Goal: Task Accomplishment & Management: Manage account settings

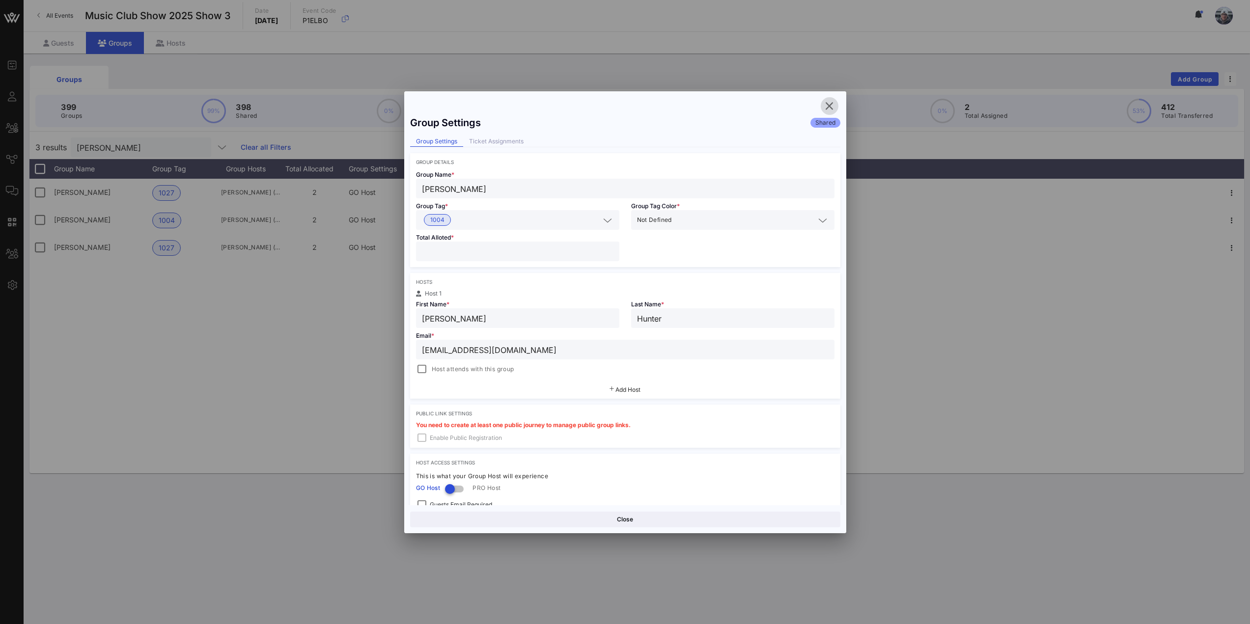
click at [828, 105] on icon "button" at bounding box center [830, 106] width 12 height 12
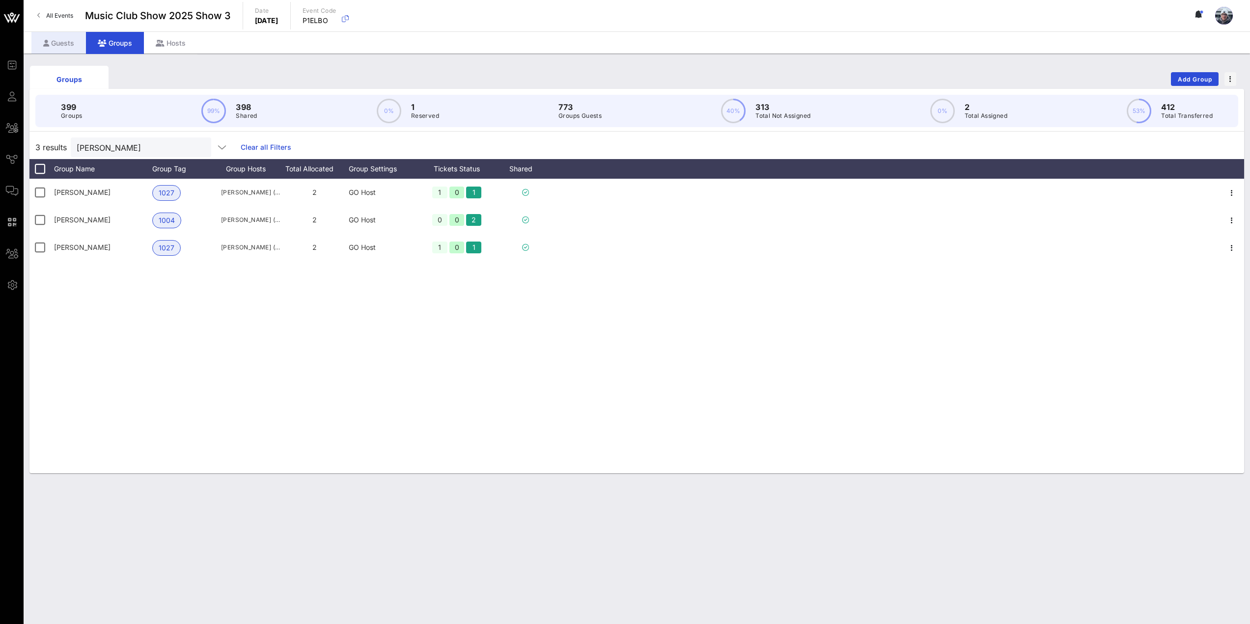
click at [58, 39] on div "Guests" at bounding box center [58, 43] width 55 height 22
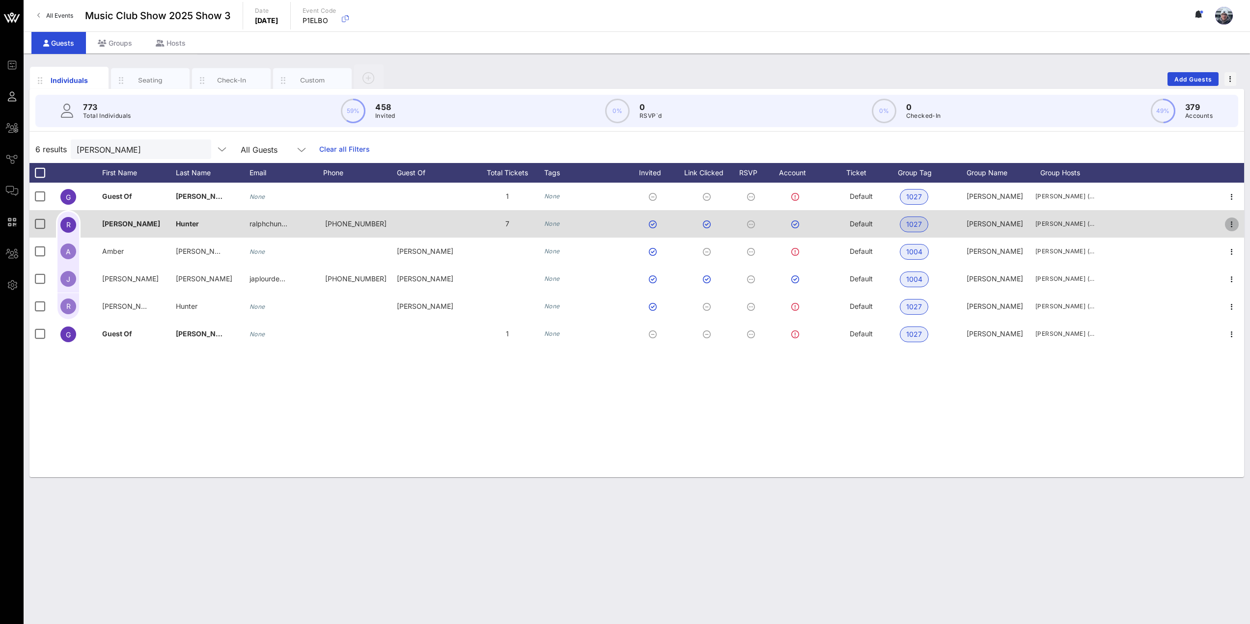
click at [1232, 222] on icon "button" at bounding box center [1232, 225] width 12 height 12
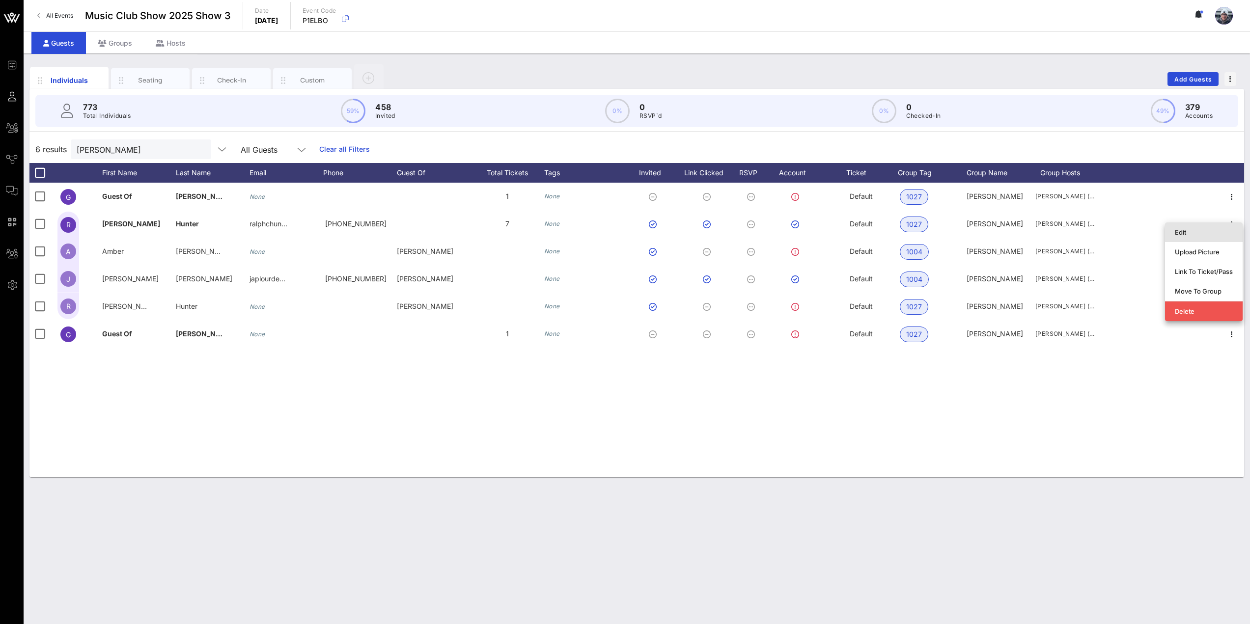
click at [1197, 233] on div "Edit" at bounding box center [1204, 232] width 58 height 8
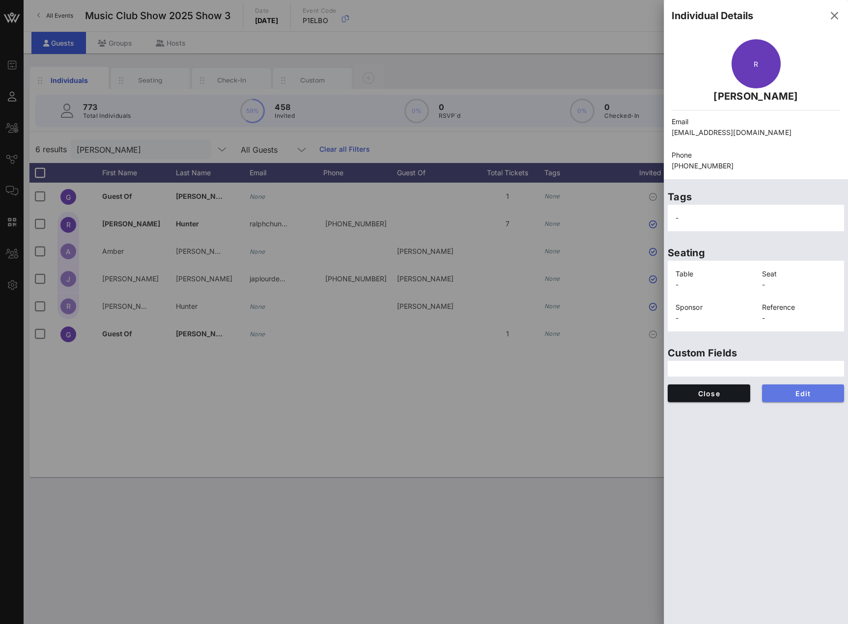
click at [805, 396] on span "Edit" at bounding box center [803, 393] width 67 height 8
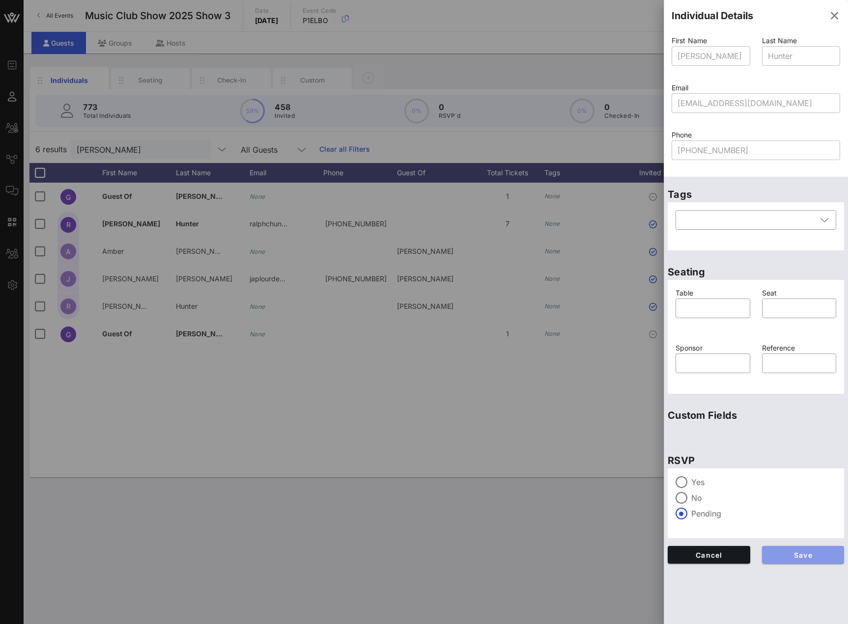
click at [789, 556] on span "Save" at bounding box center [803, 555] width 67 height 8
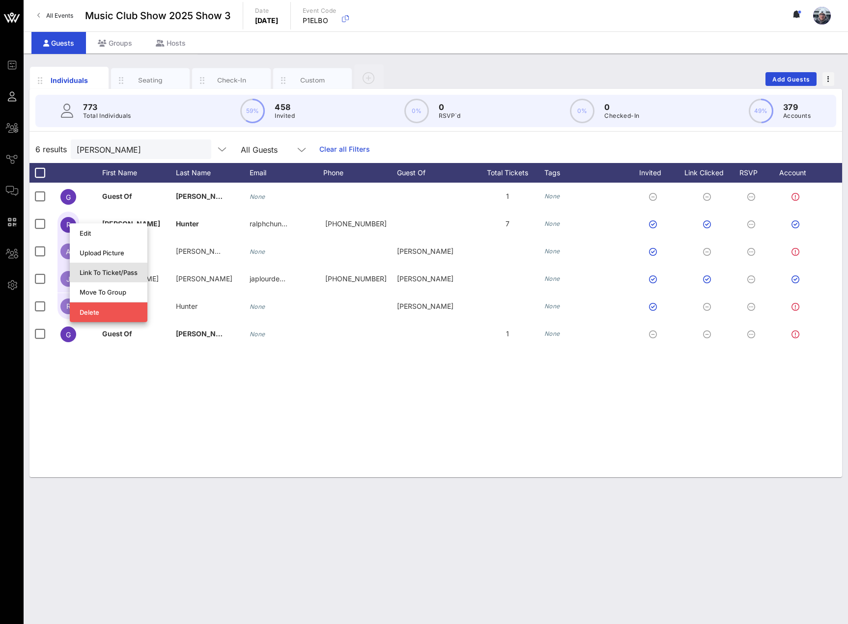
click at [97, 273] on div "Link To Ticket/Pass" at bounding box center [109, 273] width 58 height 8
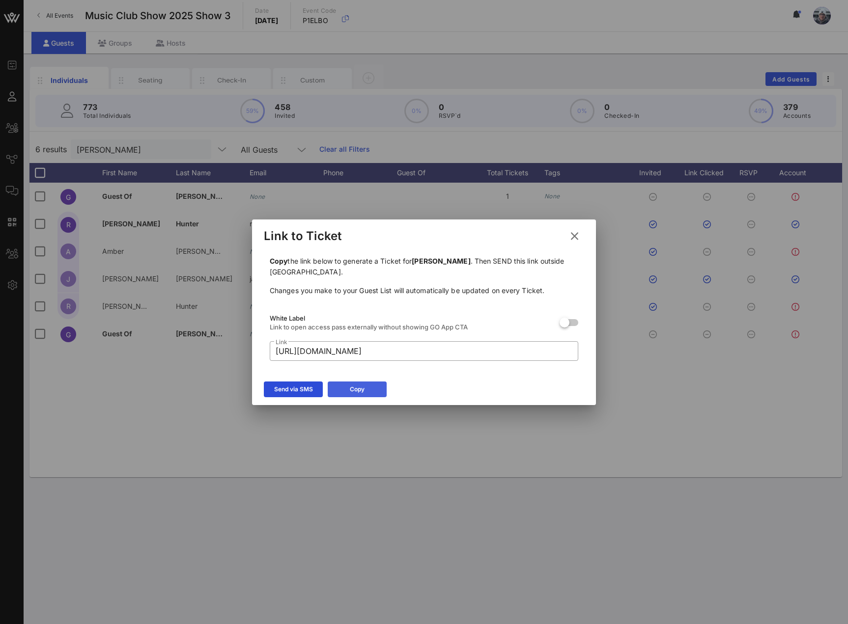
click at [338, 383] on button "Copy" at bounding box center [357, 390] width 59 height 16
click at [570, 237] on icon at bounding box center [574, 236] width 13 height 12
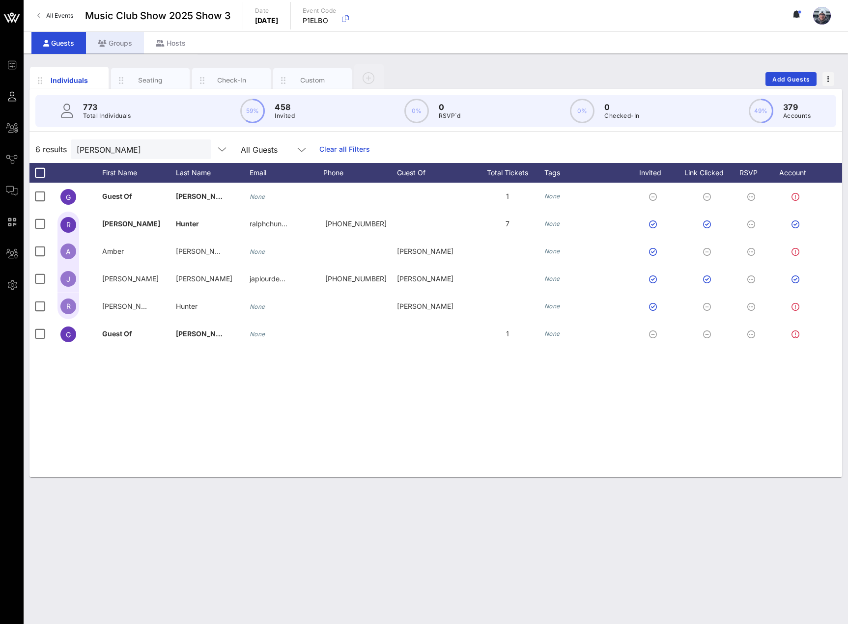
click at [130, 39] on div "Groups" at bounding box center [115, 43] width 58 height 22
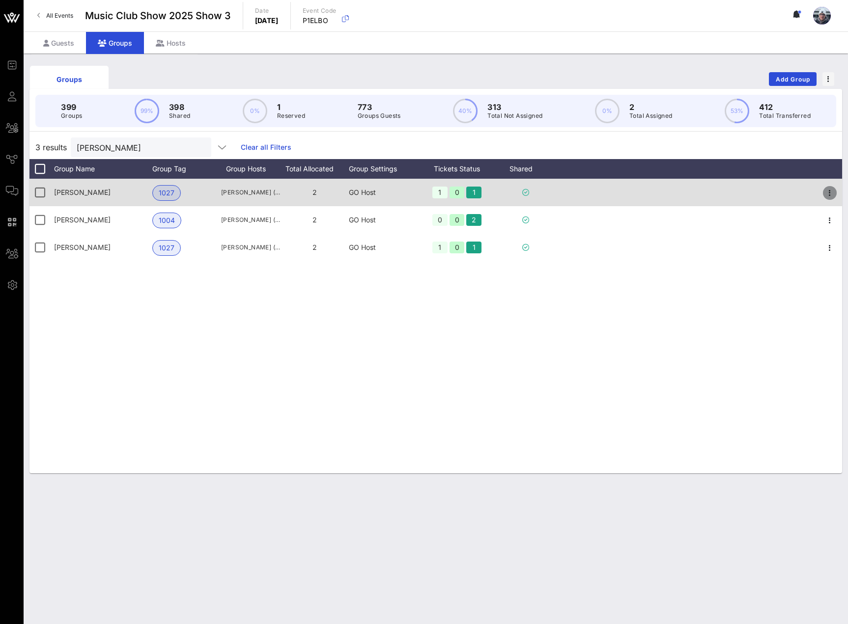
click at [830, 191] on icon "button" at bounding box center [830, 193] width 12 height 12
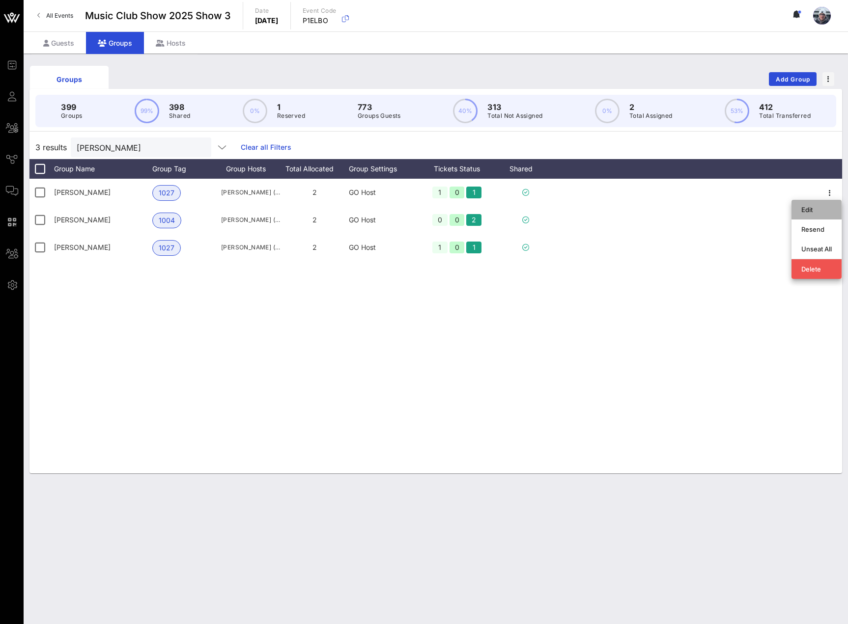
click at [819, 206] on div "Edit" at bounding box center [816, 210] width 30 height 8
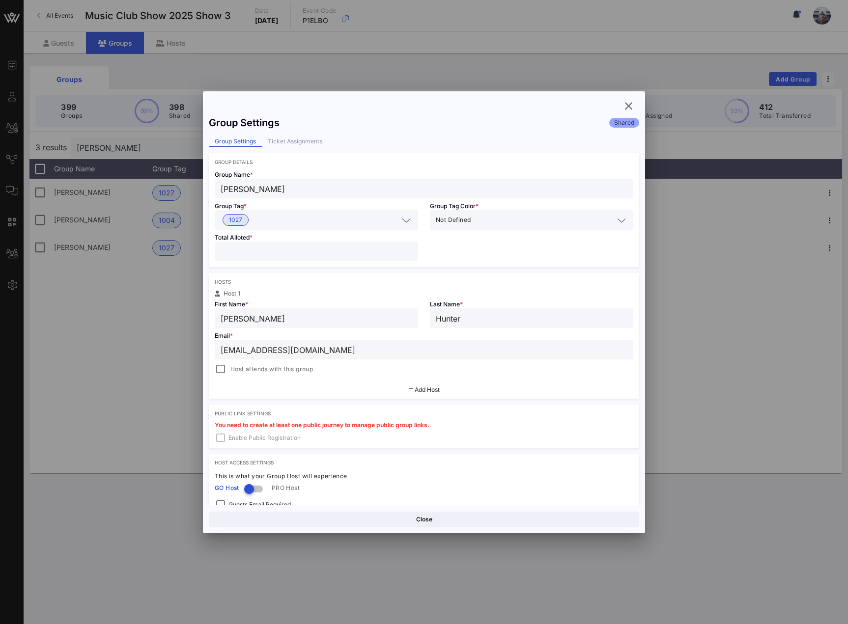
click at [288, 134] on div "Group Settings Shared Group Settings Ticket Assignments Group Details Group Nam…" at bounding box center [424, 308] width 442 height 394
click at [288, 141] on div "Ticket Assignments" at bounding box center [295, 142] width 66 height 10
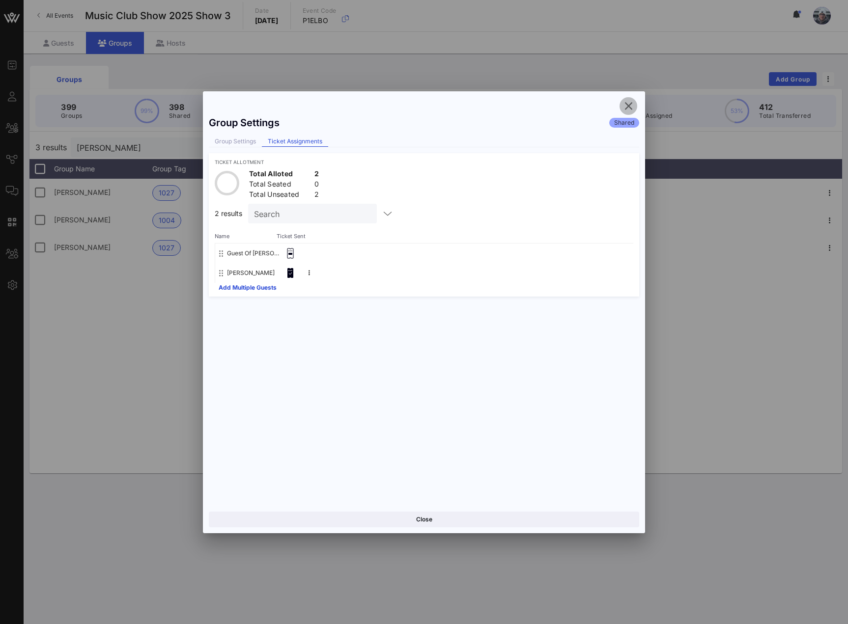
click at [627, 108] on icon "button" at bounding box center [628, 106] width 12 height 12
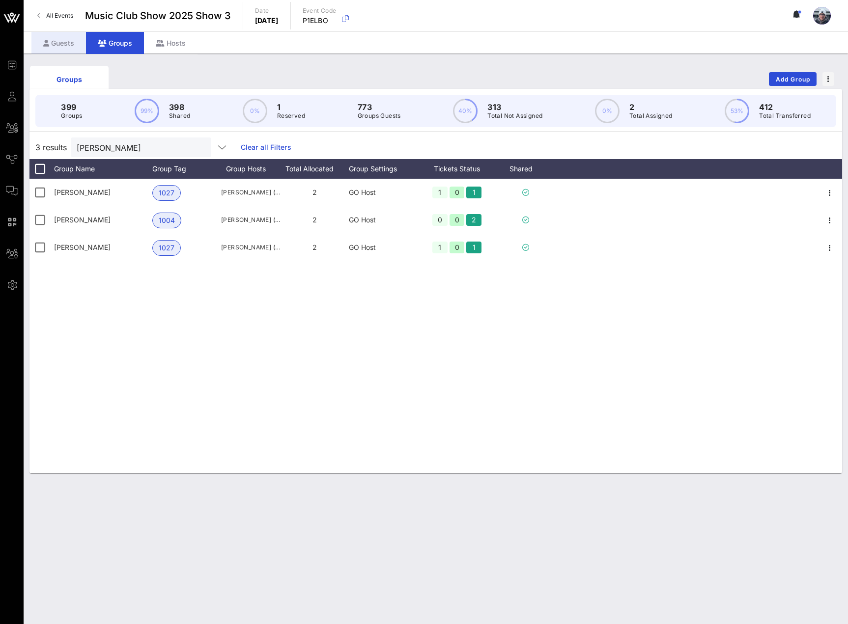
click at [51, 39] on div "Guests" at bounding box center [58, 43] width 55 height 22
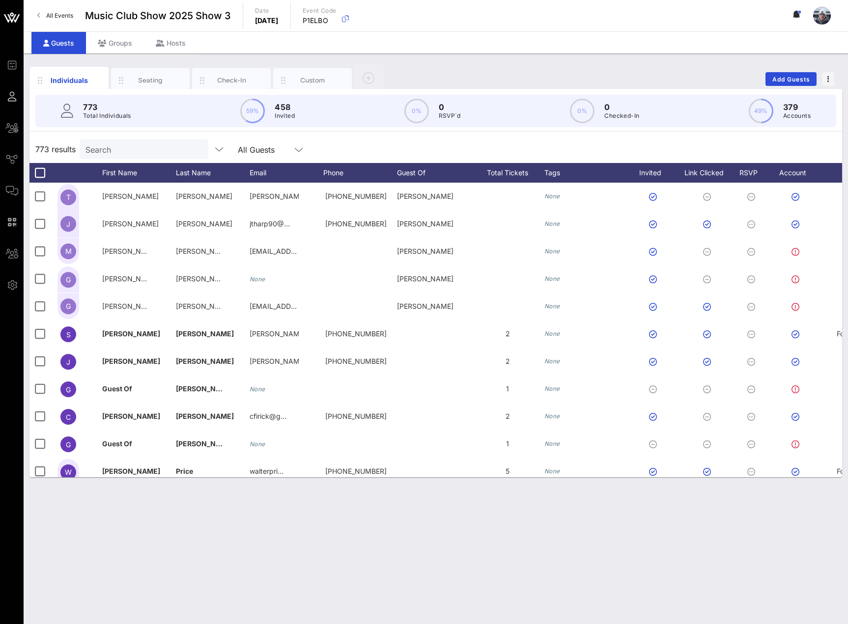
click at [103, 153] on input "Search" at bounding box center [142, 149] width 115 height 13
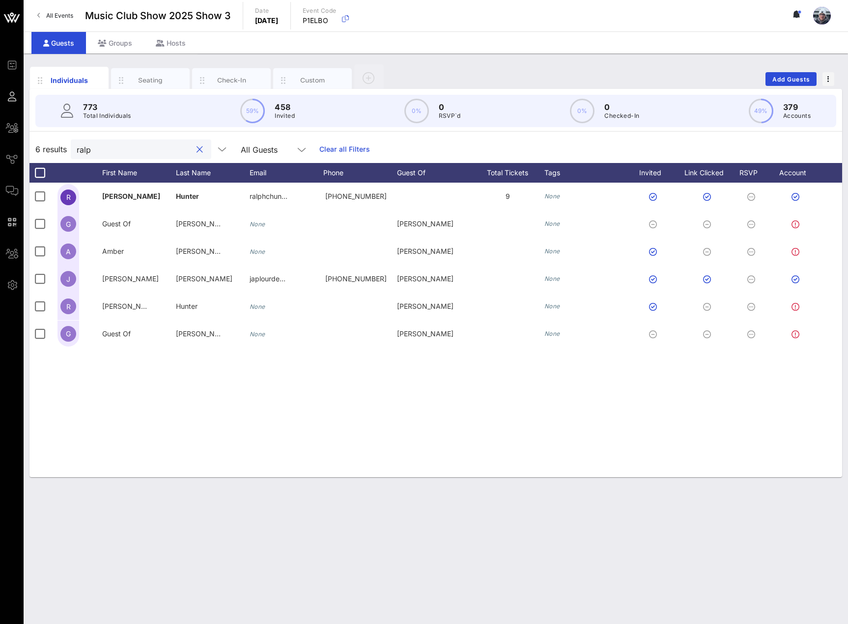
type input "ralp"
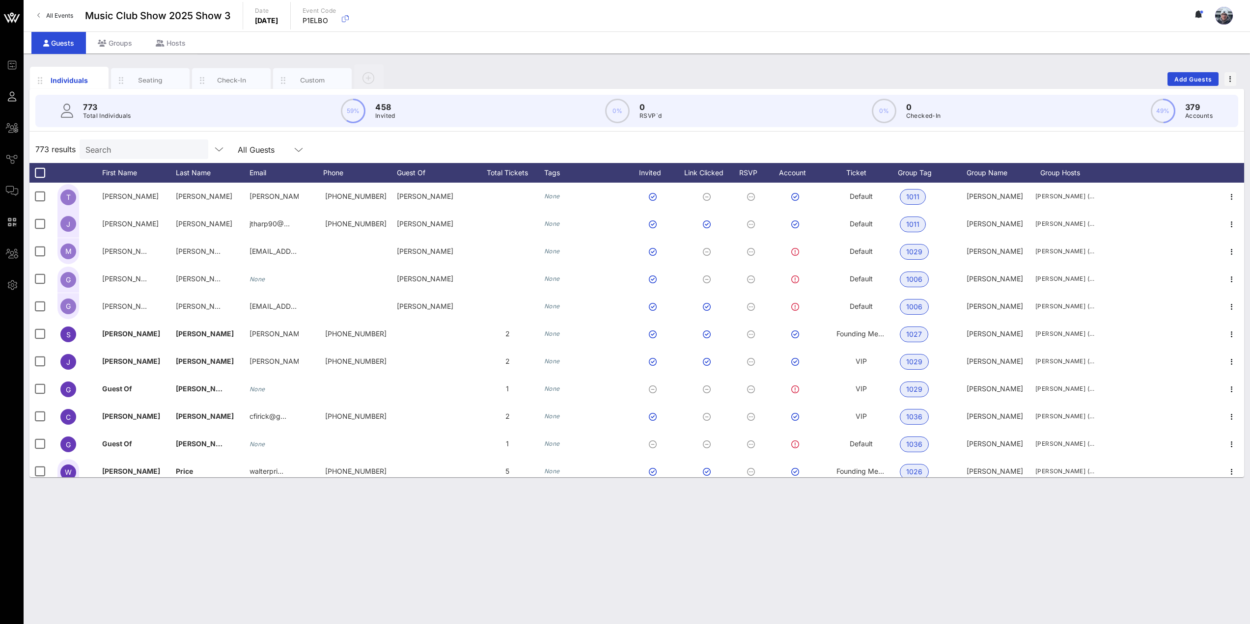
click at [160, 150] on input "Search" at bounding box center [142, 149] width 115 height 13
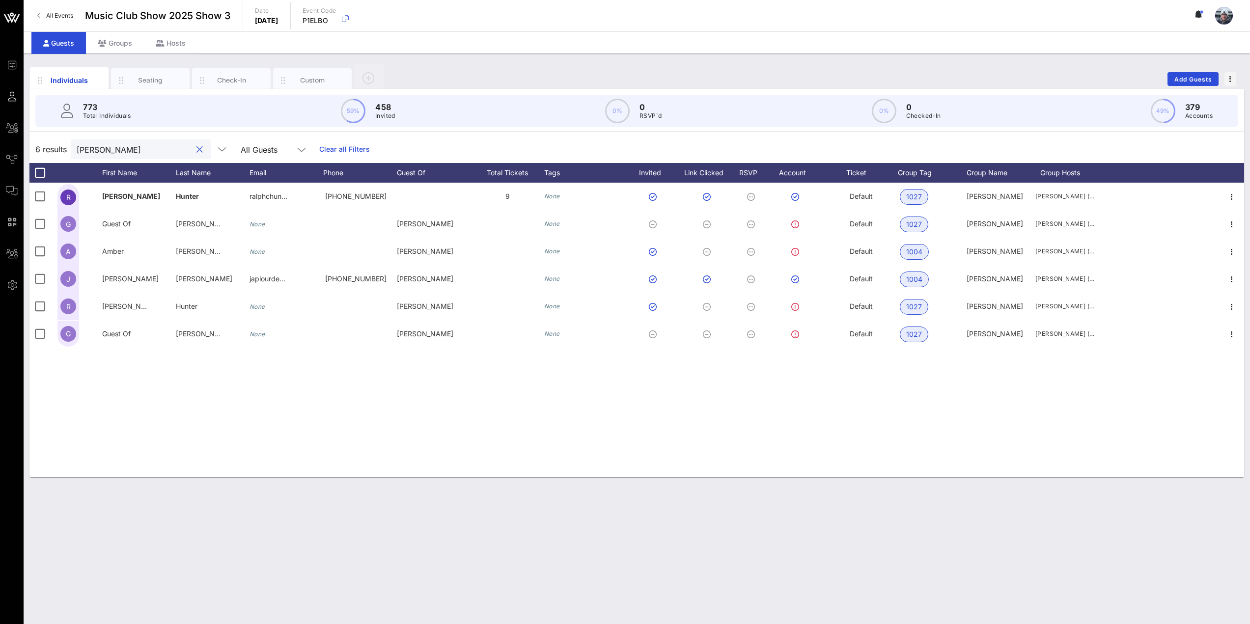
type input "[PERSON_NAME]"
